Goal: Find specific page/section: Find specific page/section

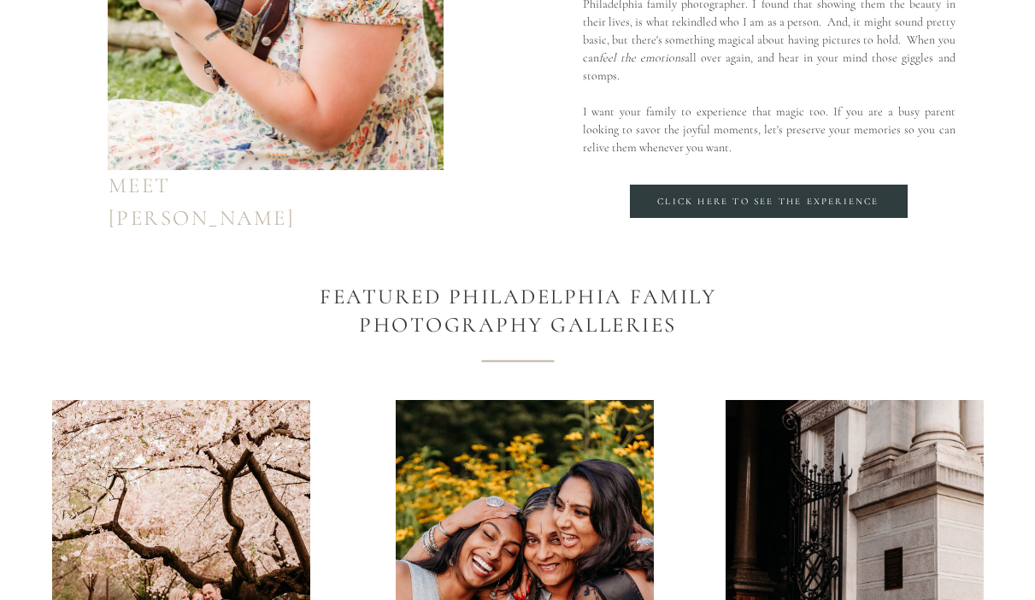
scroll to position [1513, 0]
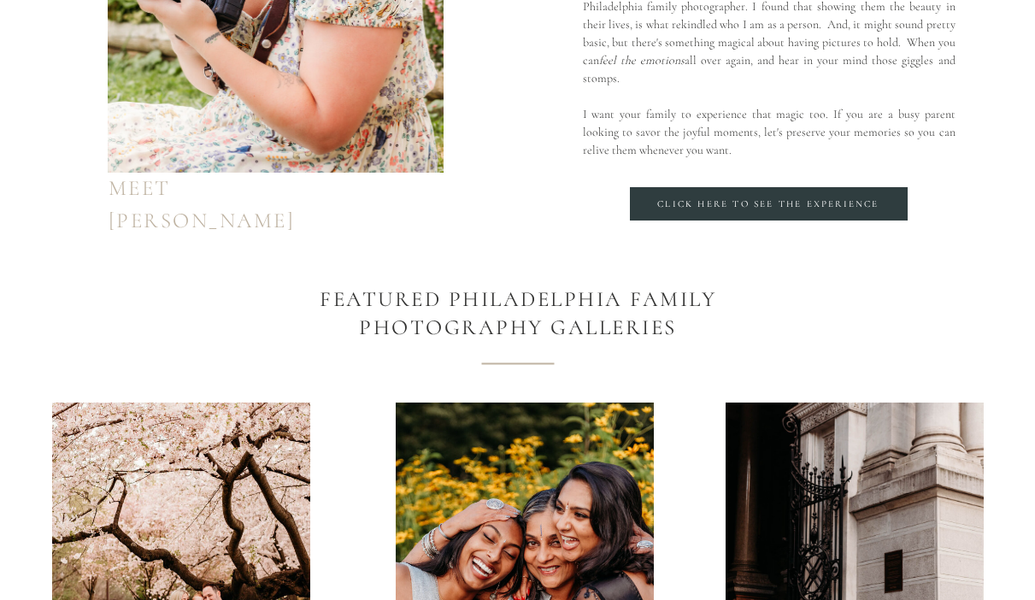
click at [713, 203] on div "Click here to see the Experience" at bounding box center [768, 204] width 238 height 14
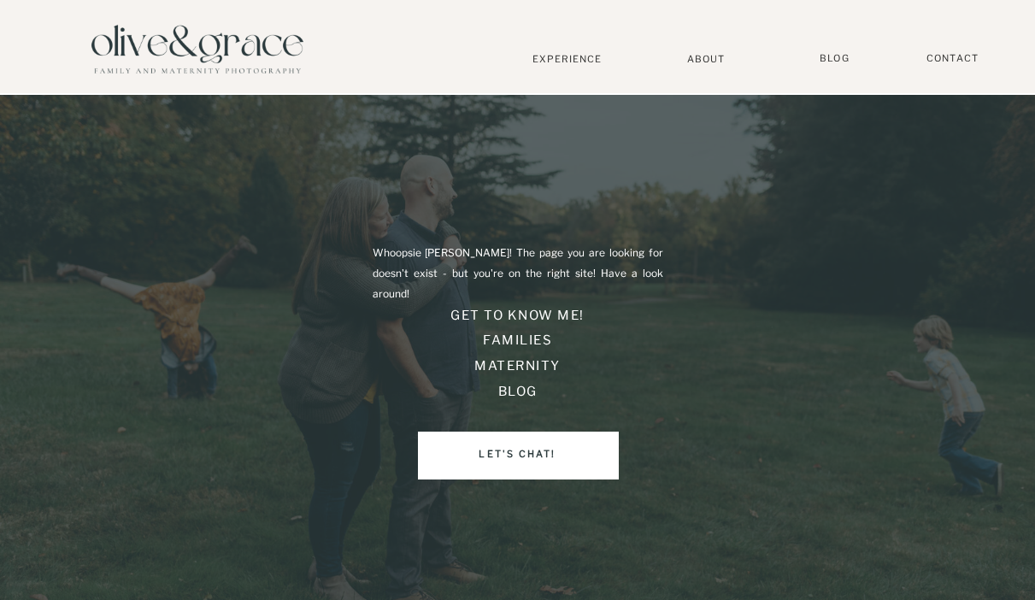
click at [150, 43] on div at bounding box center [197, 48] width 239 height 82
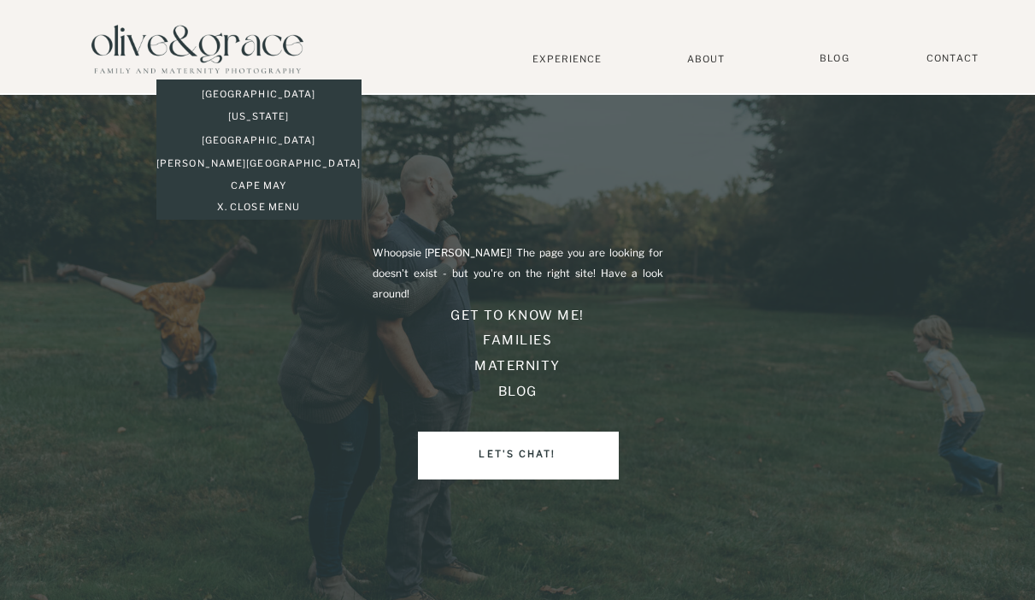
click at [150, 43] on div at bounding box center [197, 48] width 239 height 82
click at [263, 119] on p "[US_STATE]" at bounding box center [258, 117] width 205 height 15
